Goal: Contribute content

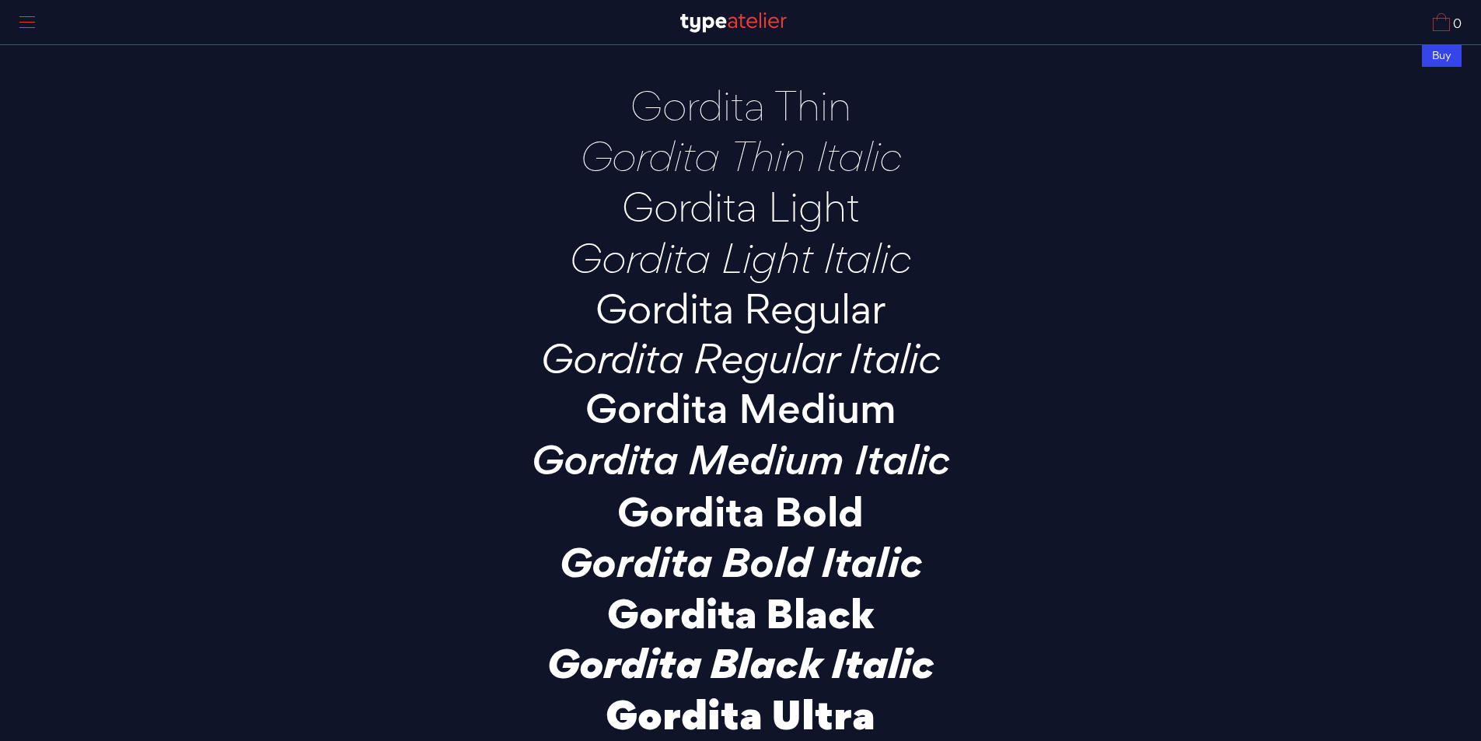
click at [709, 245] on p "Gordita Light Italic" at bounding box center [741, 257] width 544 height 43
click at [728, 148] on p "Gordita Thin Italic" at bounding box center [741, 155] width 544 height 43
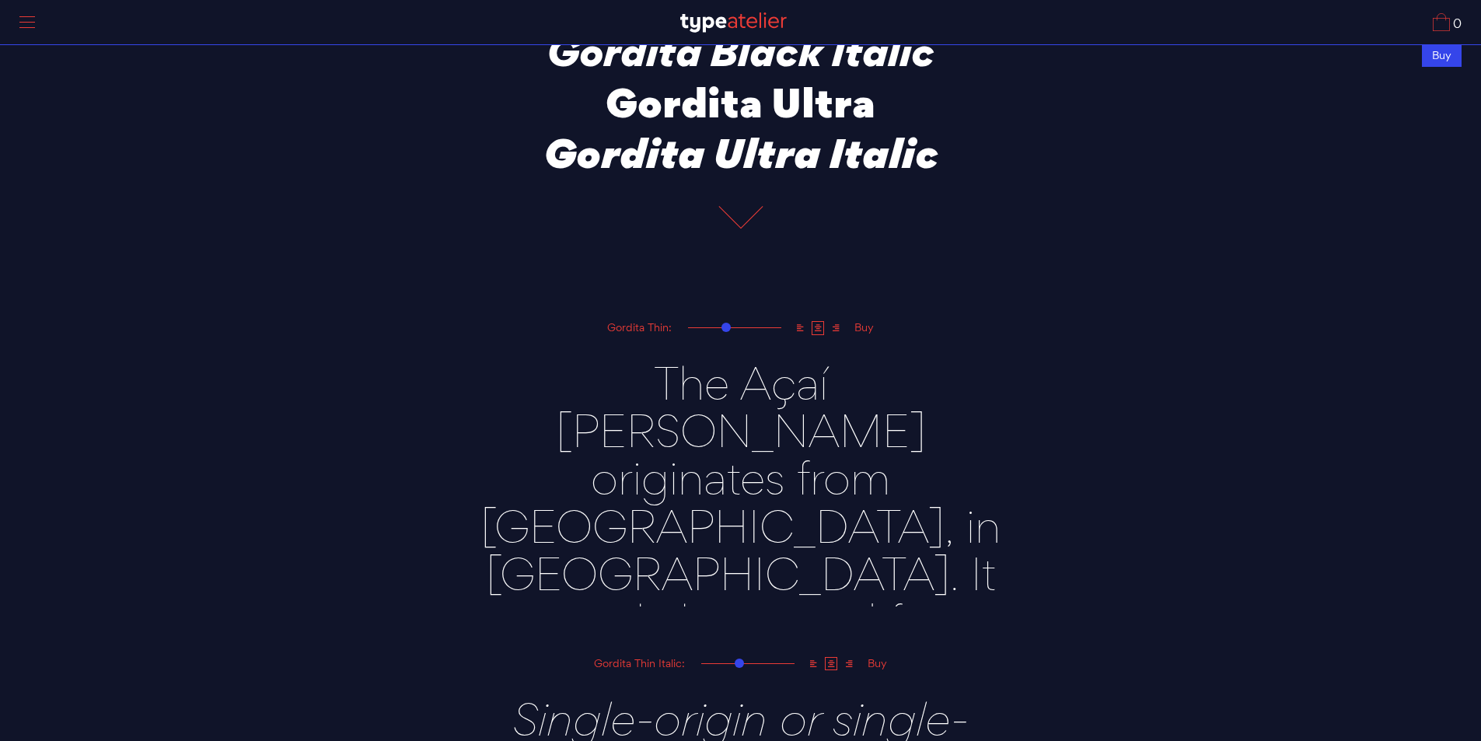
scroll to position [622, 0]
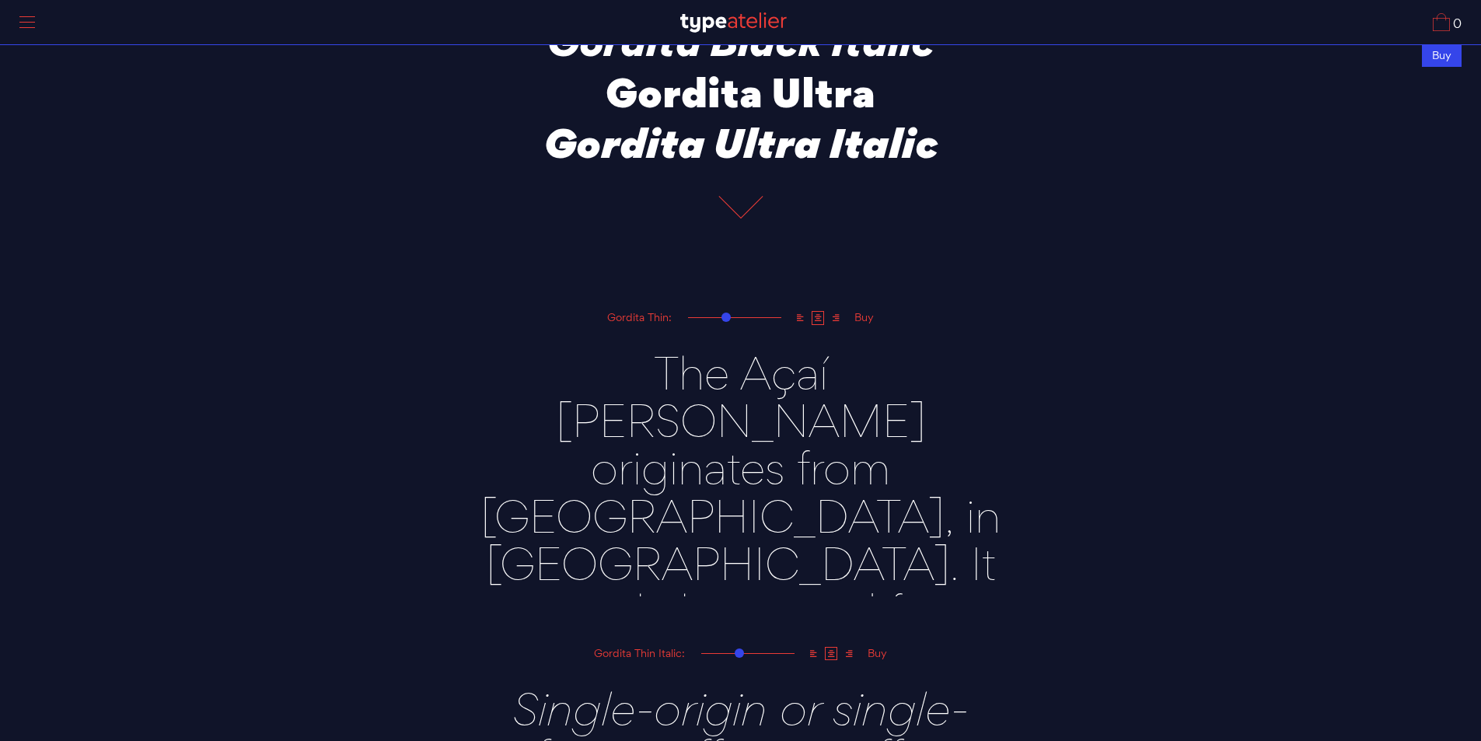
drag, startPoint x: 759, startPoint y: 393, endPoint x: 862, endPoint y: 457, distance: 121.9
click at [862, 457] on textarea "The Açaí [PERSON_NAME] originates from [GEOGRAPHIC_DATA], in [GEOGRAPHIC_DATA].…" at bounding box center [741, 461] width 544 height 270
drag, startPoint x: 862, startPoint y: 457, endPoint x: 834, endPoint y: 448, distance: 29.5
click at [861, 457] on textarea "The Açaí [PERSON_NAME] originates from [GEOGRAPHIC_DATA], in [GEOGRAPHIC_DATA].…" at bounding box center [741, 461] width 544 height 270
click at [721, 389] on textarea "The Açaí [PERSON_NAME] originates from [GEOGRAPHIC_DATA], in [GEOGRAPHIC_DATA].…" at bounding box center [741, 461] width 544 height 270
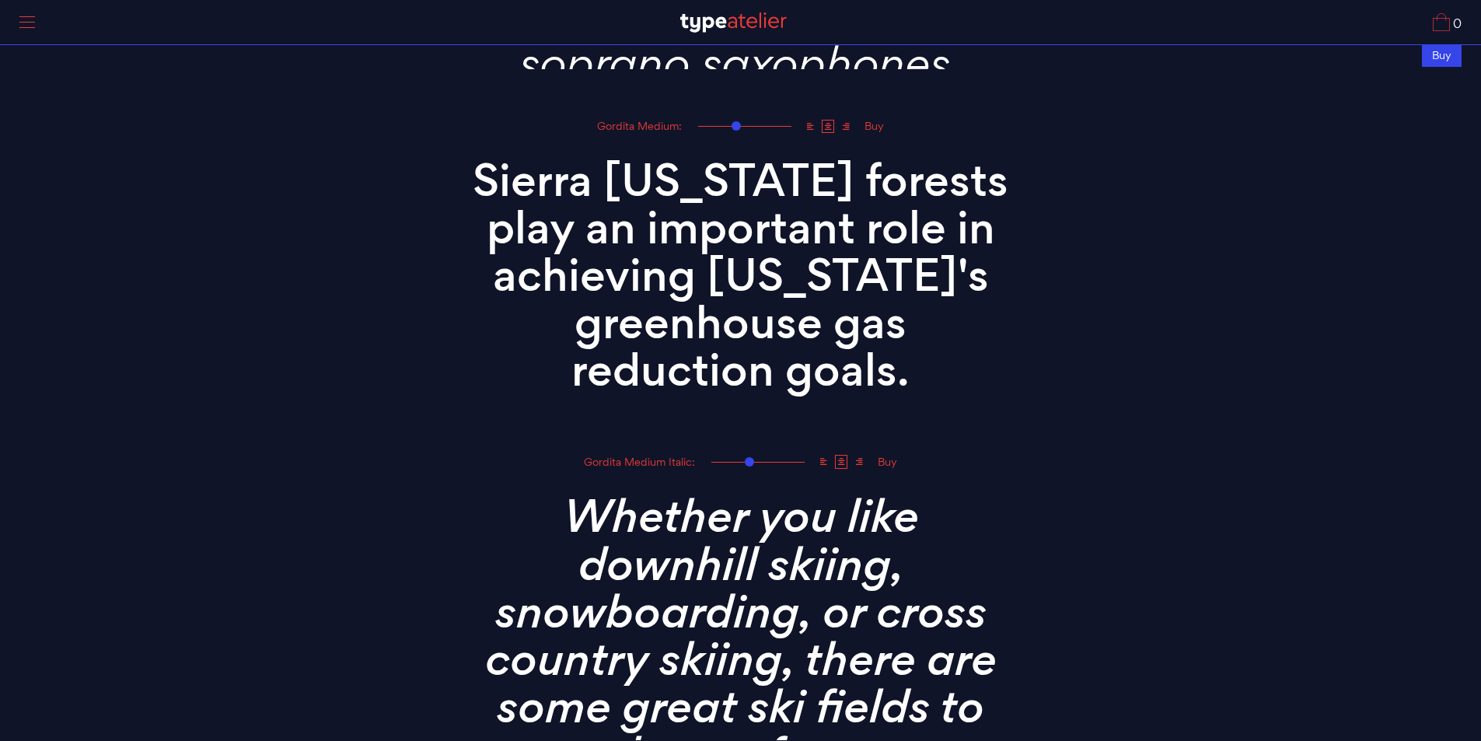
scroll to position [2654, 0]
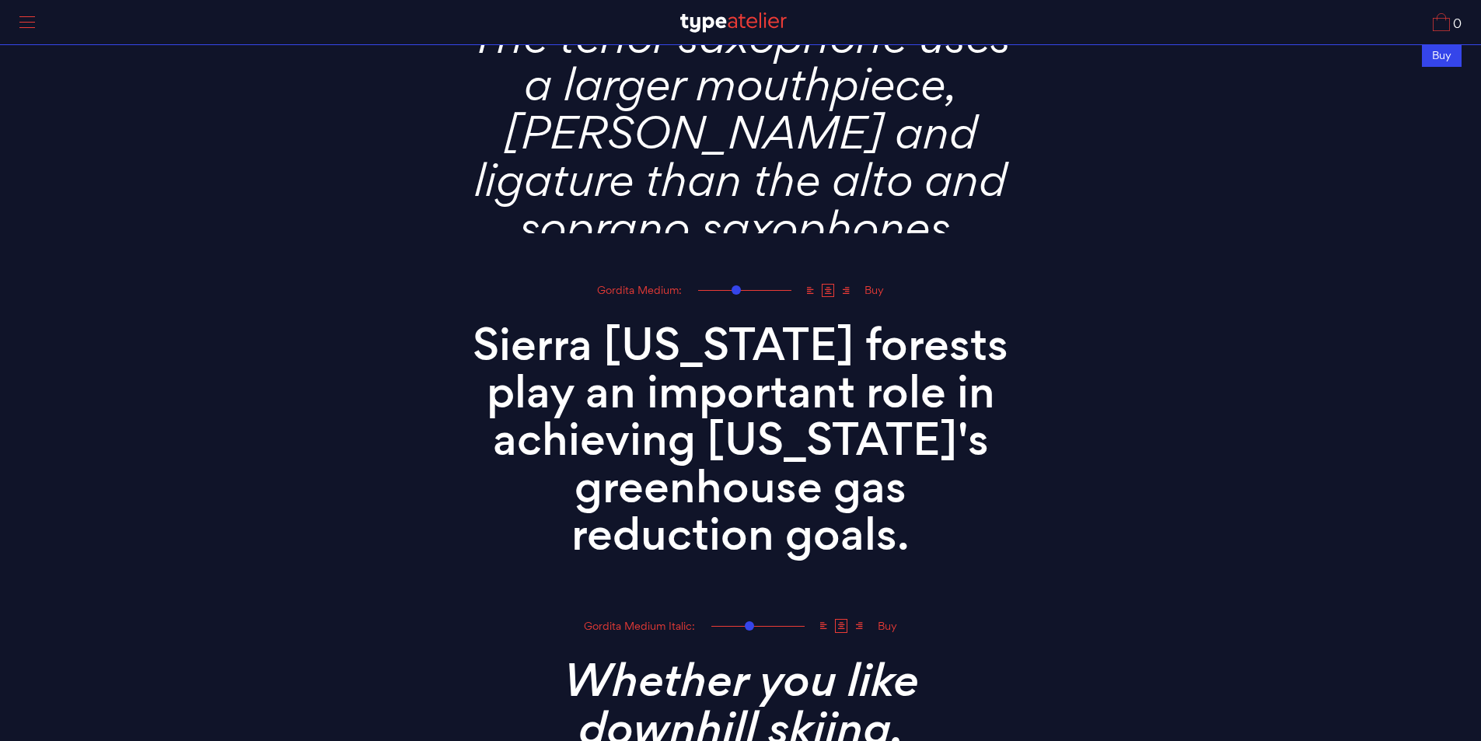
type textarea "The Açaí befrry originates from [GEOGRAPHIC_DATA], in [GEOGRAPHIC_DATA]. It is …"
click at [710, 464] on textarea "Sierra [US_STATE] forests play an important role in achieving [US_STATE]'s gree…" at bounding box center [741, 434] width 544 height 270
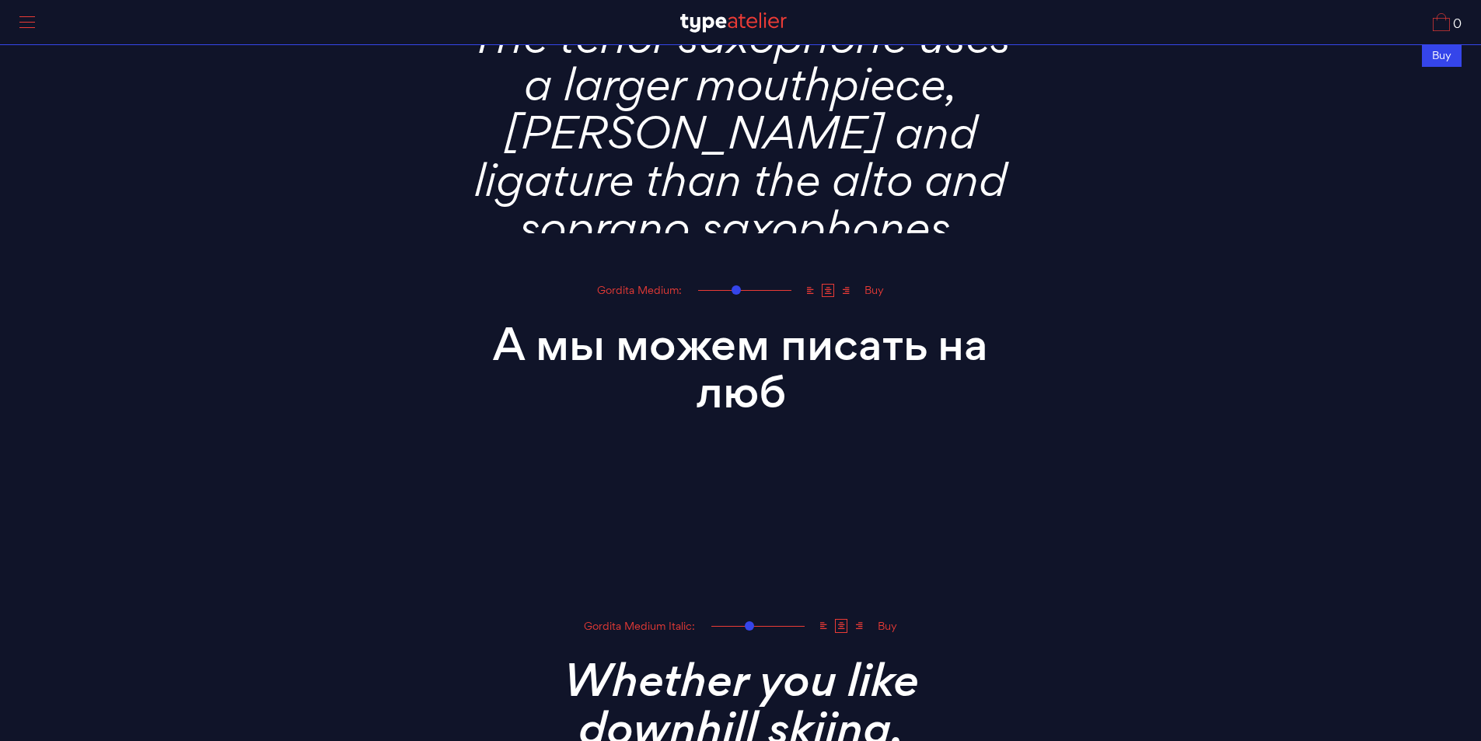
type textarea "А мы можем писать на люб"
click at [725, 154] on textarea "The tenor saxophone uses a larger mouthpiece, [PERSON_NAME] and ligature than t…" at bounding box center [741, 112] width 544 height 242
paste textarea "А мы можем писать на люб"
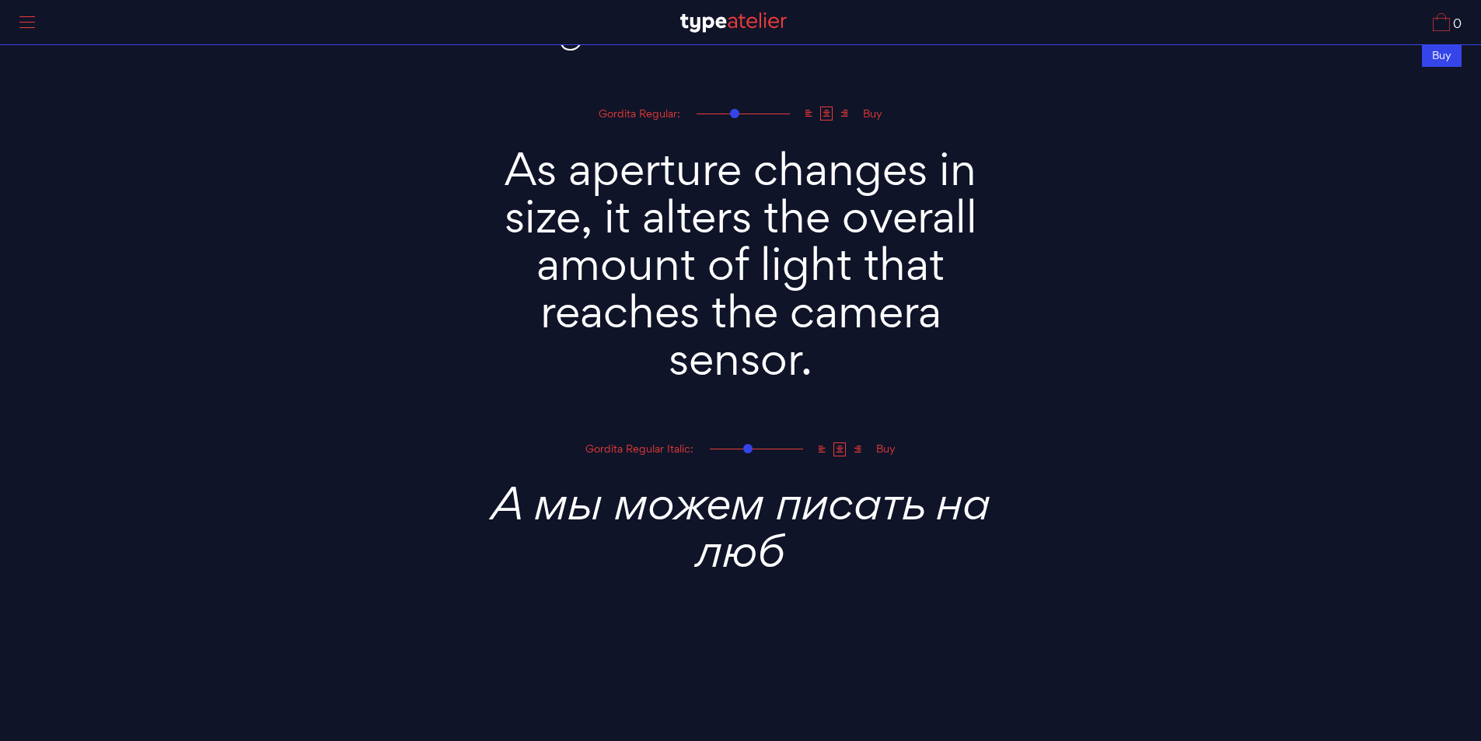
type textarea "А мы можем писать на люб"
click at [782, 281] on textarea "As aperture changes in size, it alters the overall amount of light that reaches…" at bounding box center [741, 258] width 544 height 270
paste textarea "А мы можем писать на люб"
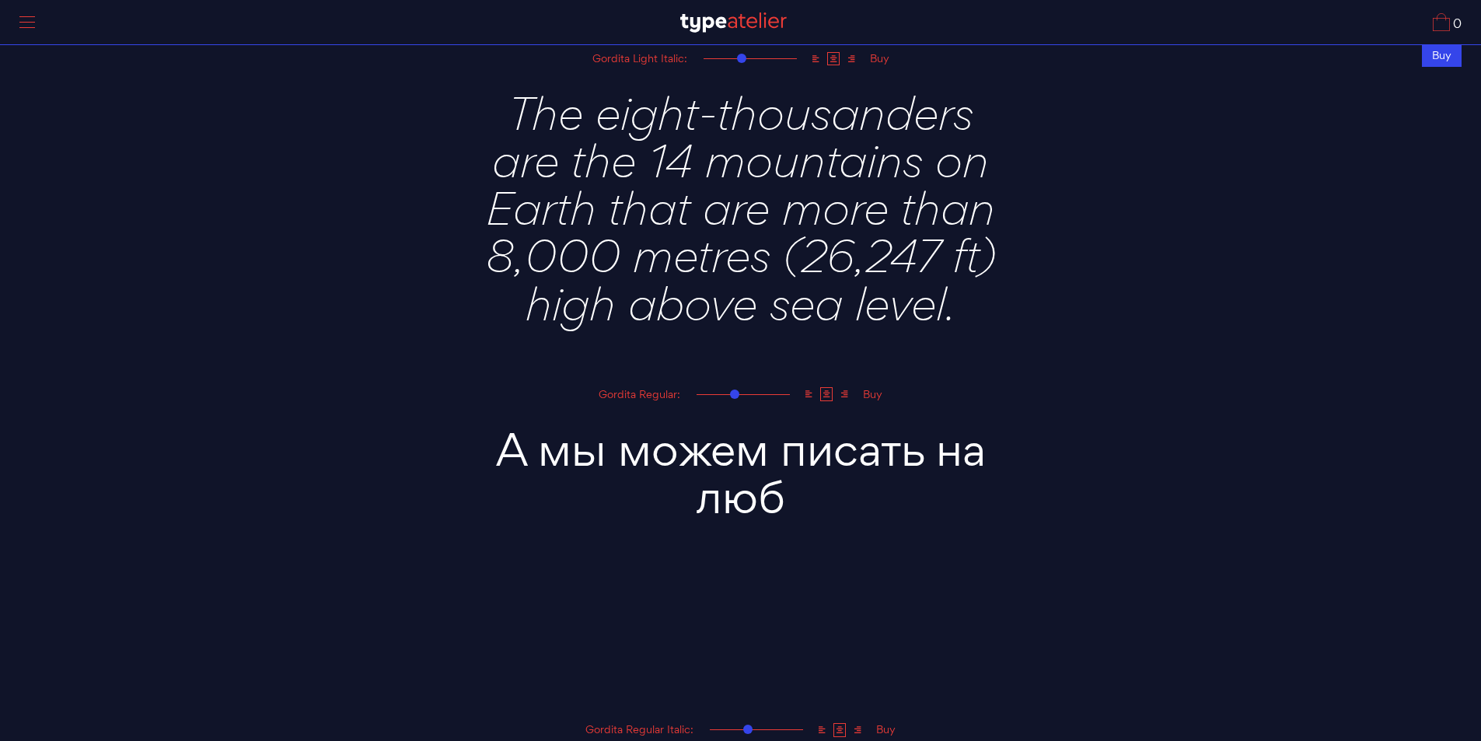
scroll to position [1876, 0]
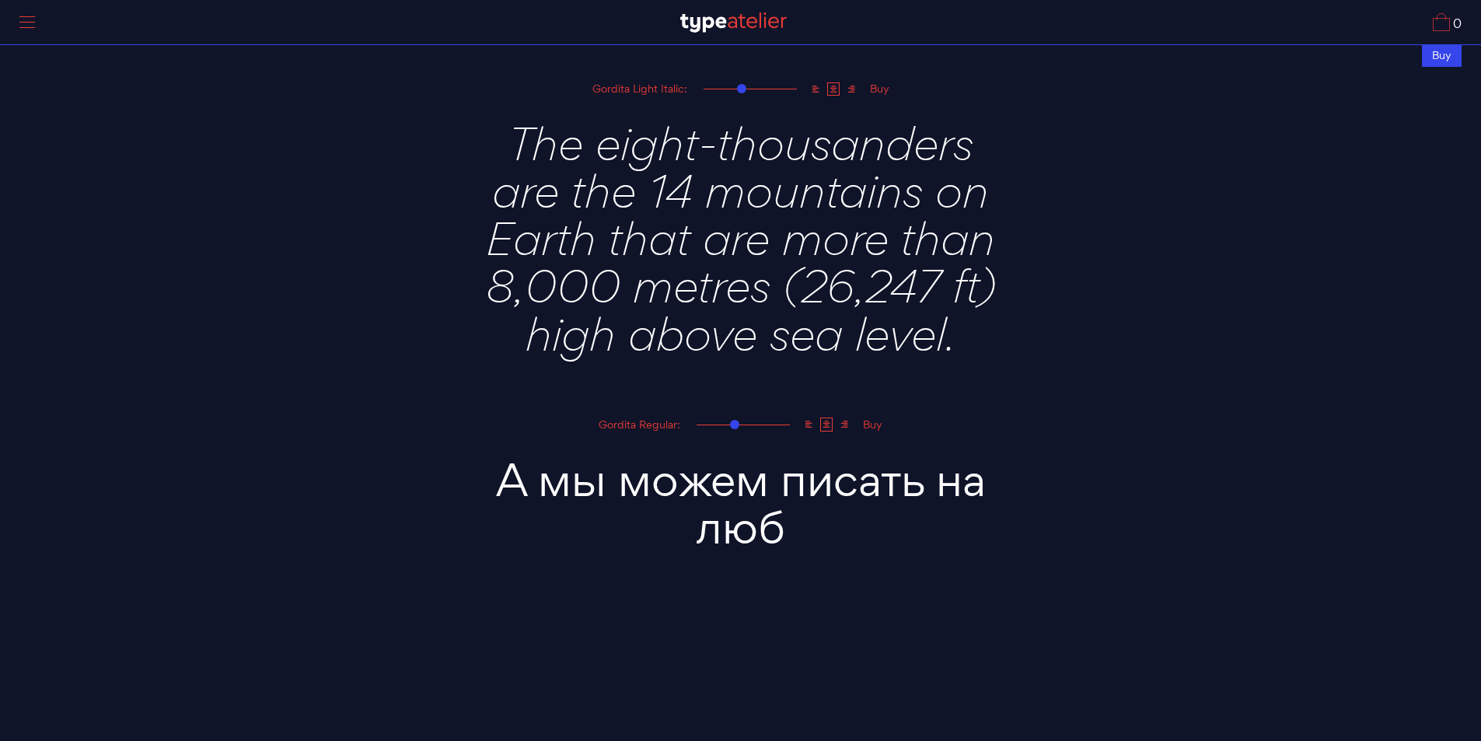
type textarea "А мы можем писать на люб"
click at [778, 270] on textarea "The eight-thousanders are the 14 mountains on Earth that are more than 8,000 me…" at bounding box center [741, 233] width 544 height 270
paste textarea "А мы можем писать на люб"
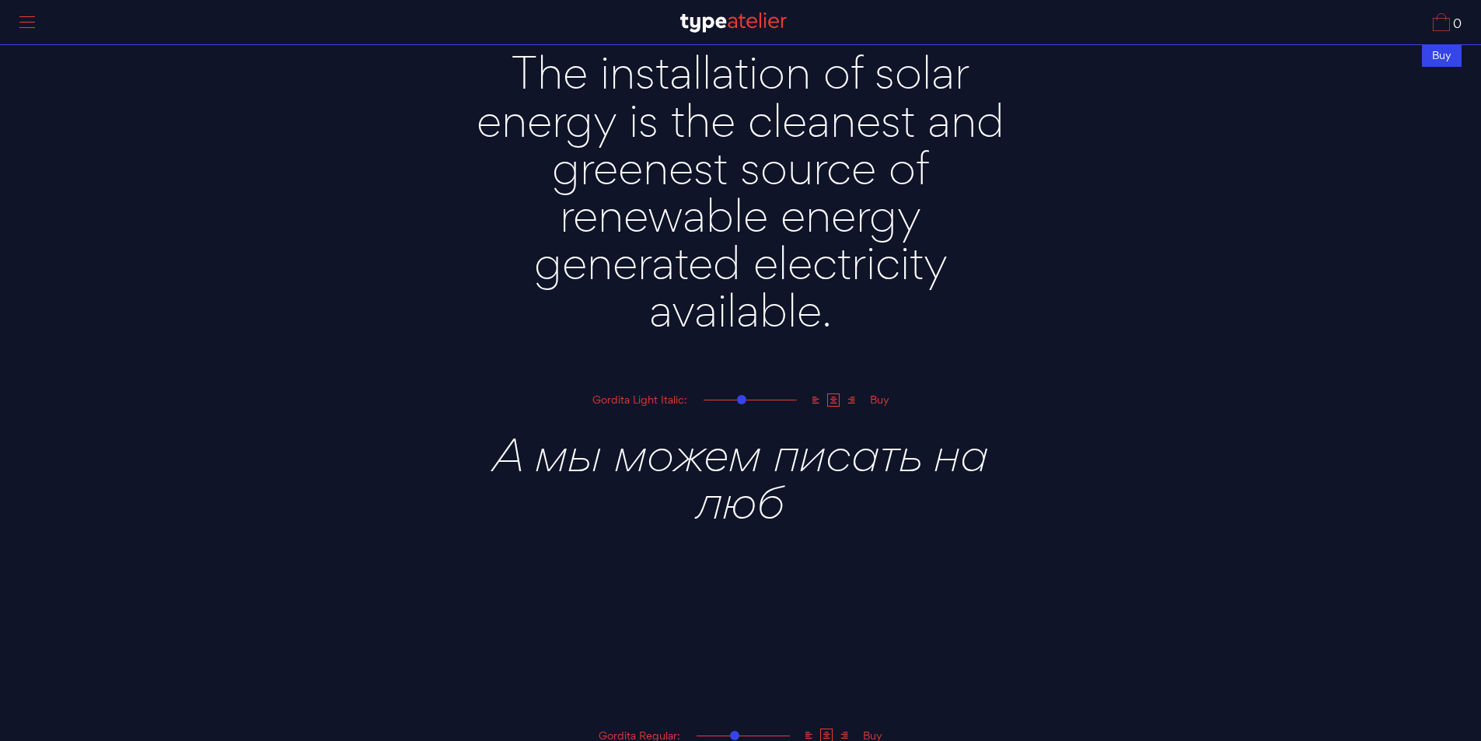
type textarea "А мы можем писать на люб"
click at [778, 270] on textarea "The installation of solar energy is the cleanest and greenest source of renewab…" at bounding box center [741, 184] width 544 height 317
paste textarea "А мы можем писать на люб"
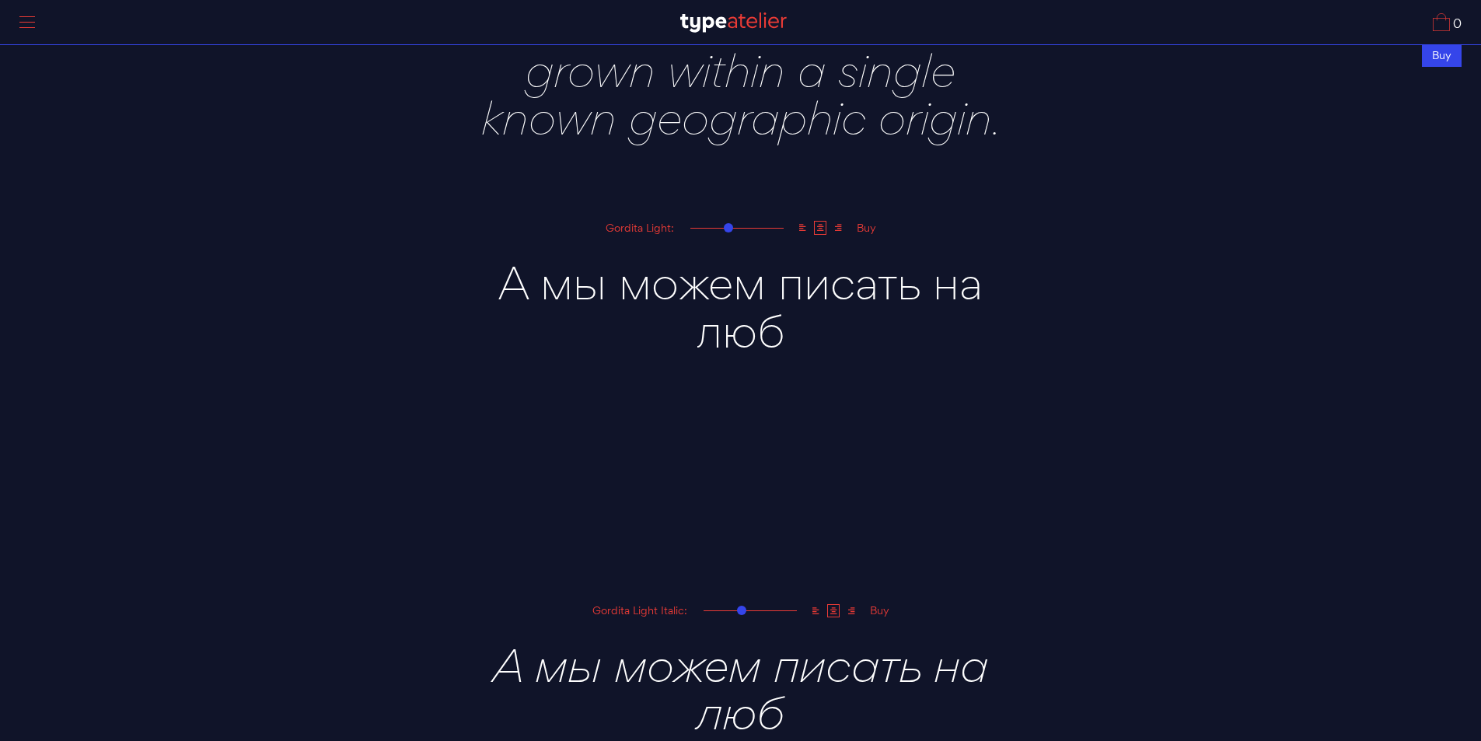
scroll to position [1332, 0]
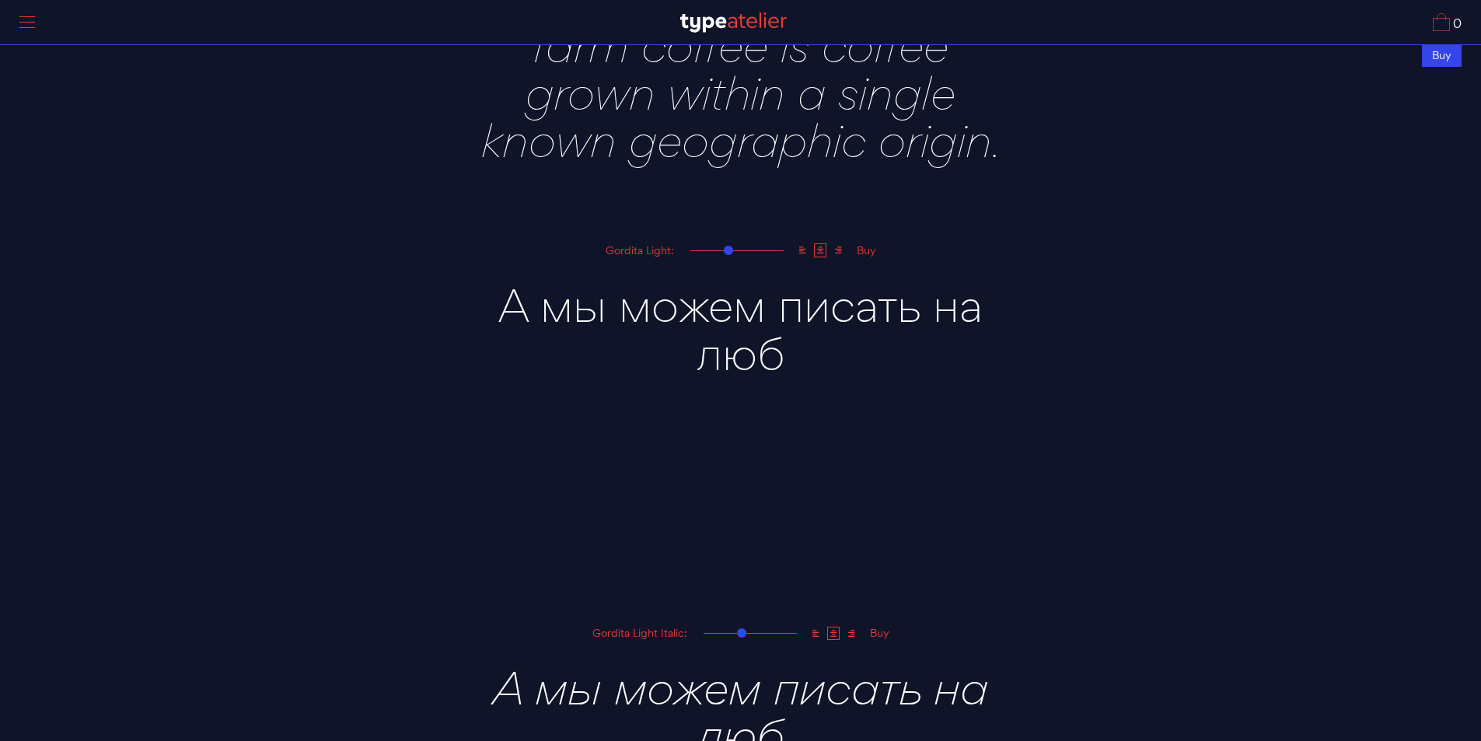
type textarea "А мы можем писать на люб"
